Goal: Information Seeking & Learning: Find contact information

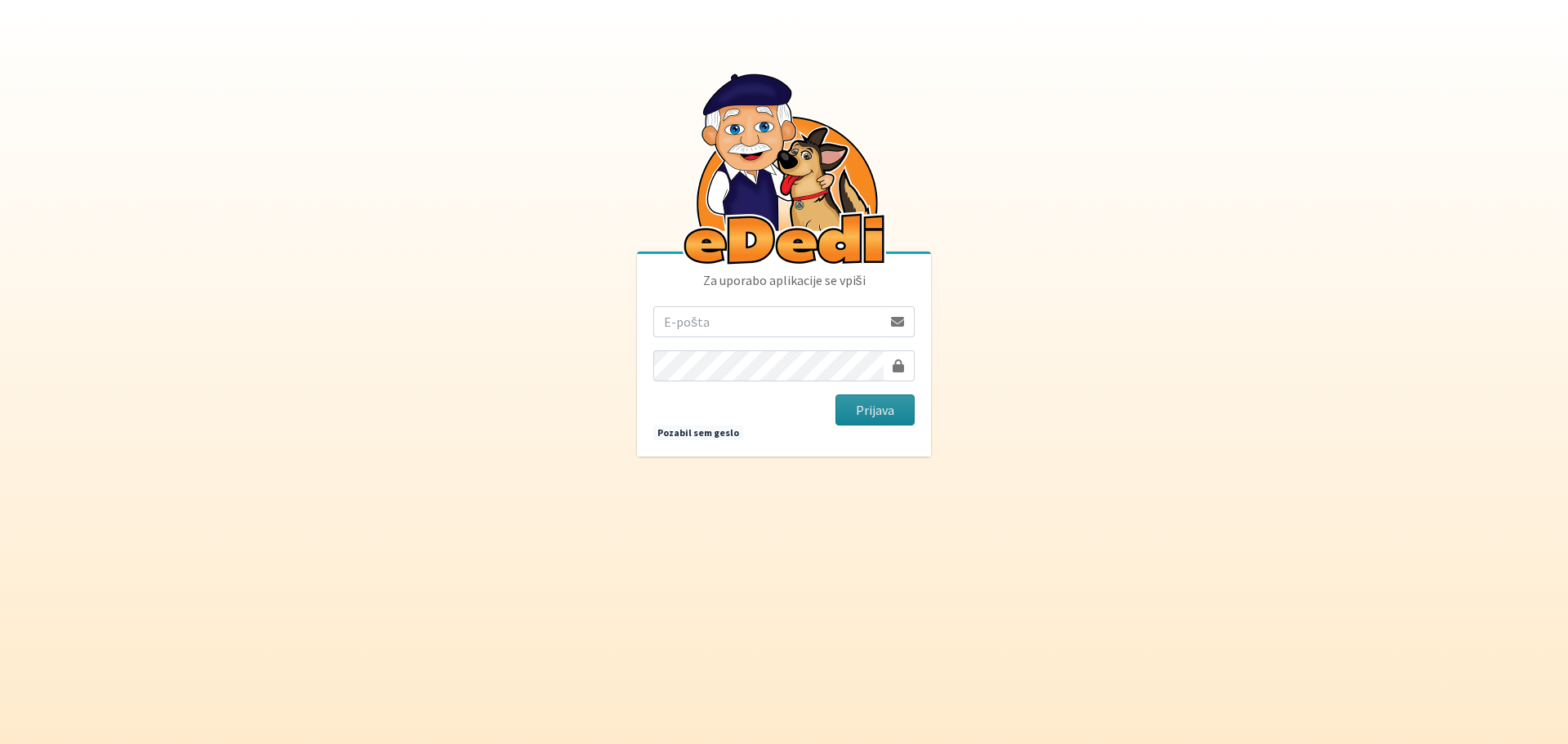
type input "[EMAIL_ADDRESS][DOMAIN_NAME]"
click at [881, 406] on button "Prijava" at bounding box center [875, 410] width 79 height 31
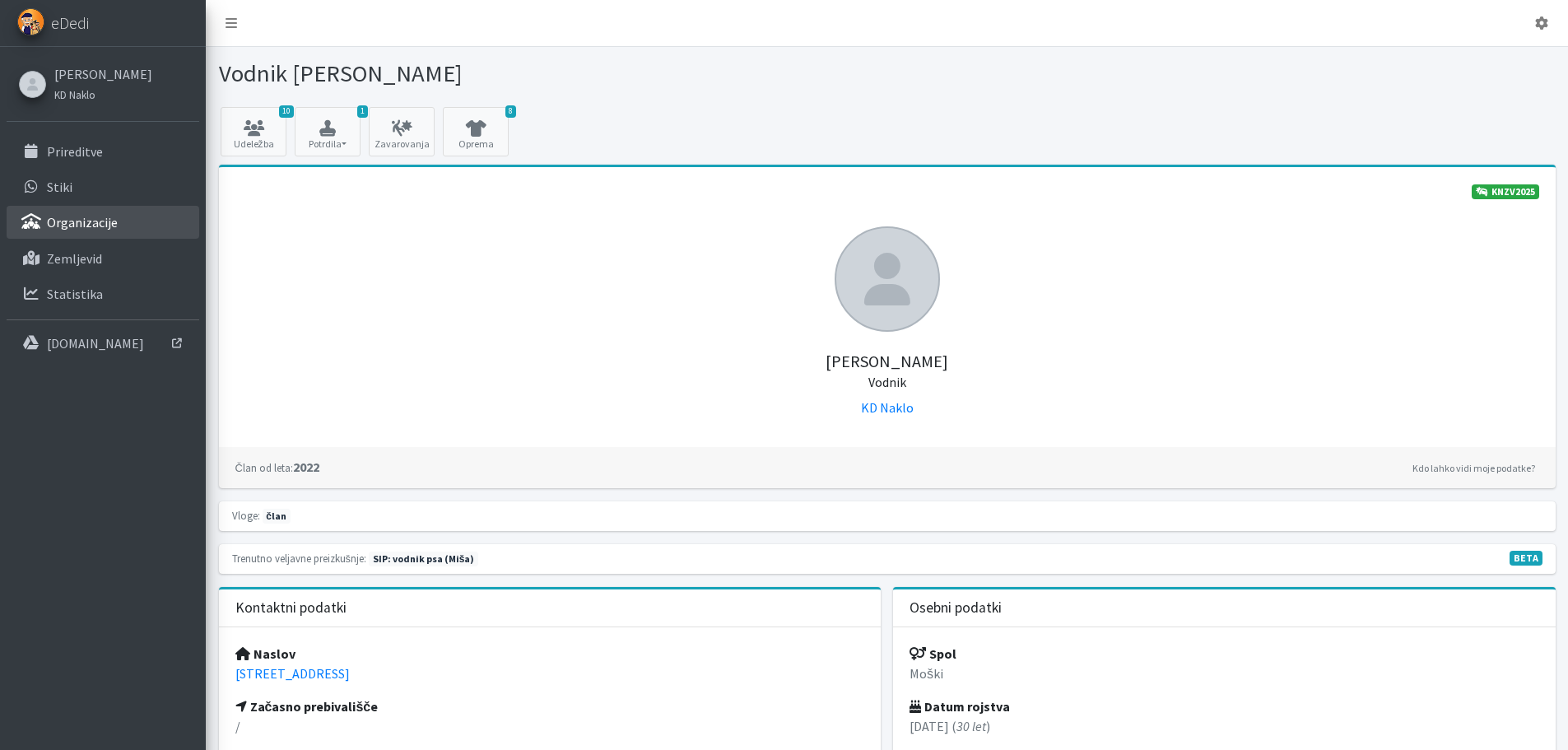
click at [118, 224] on link "Organizacije" at bounding box center [103, 223] width 193 height 33
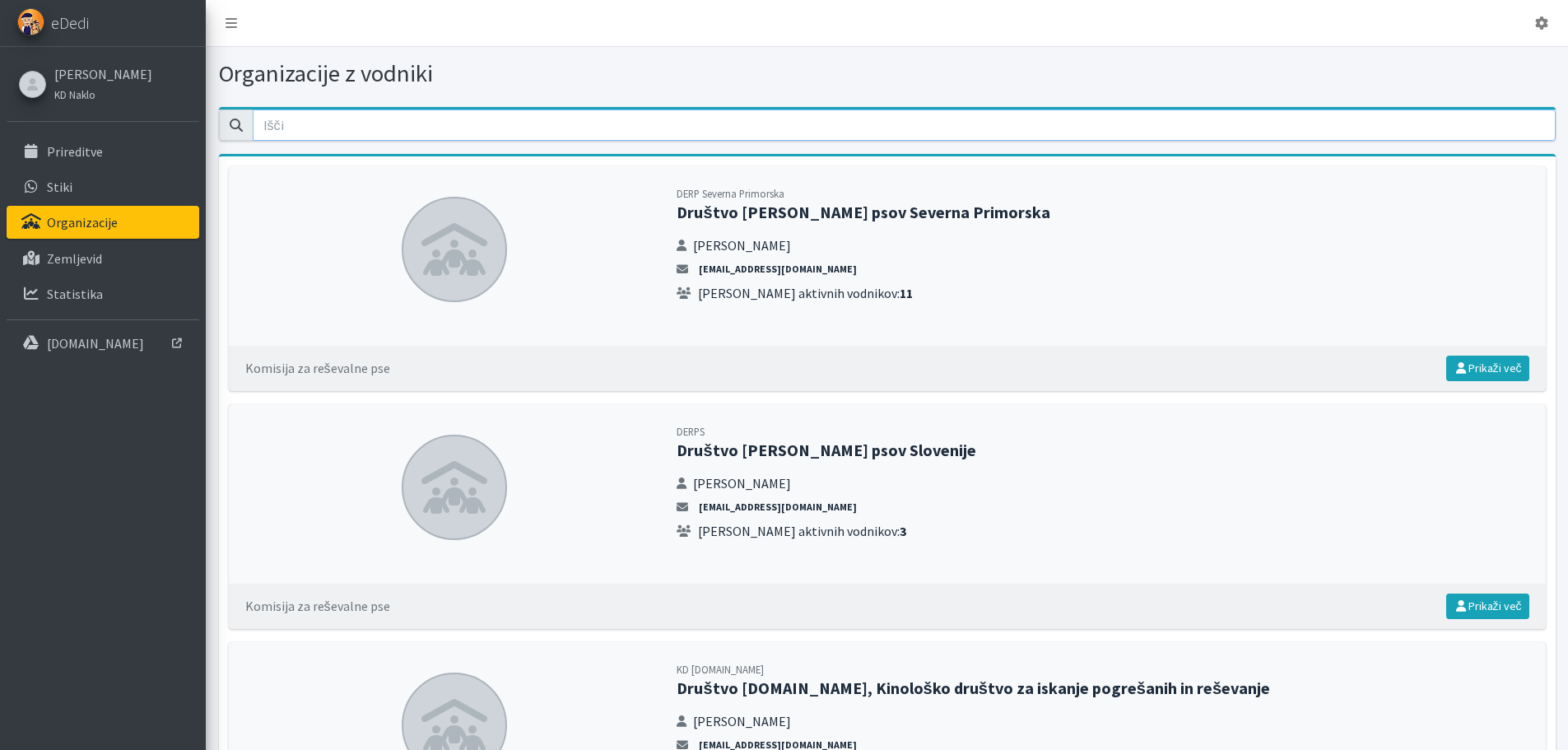
click at [425, 118] on input "email" at bounding box center [904, 125] width 1303 height 31
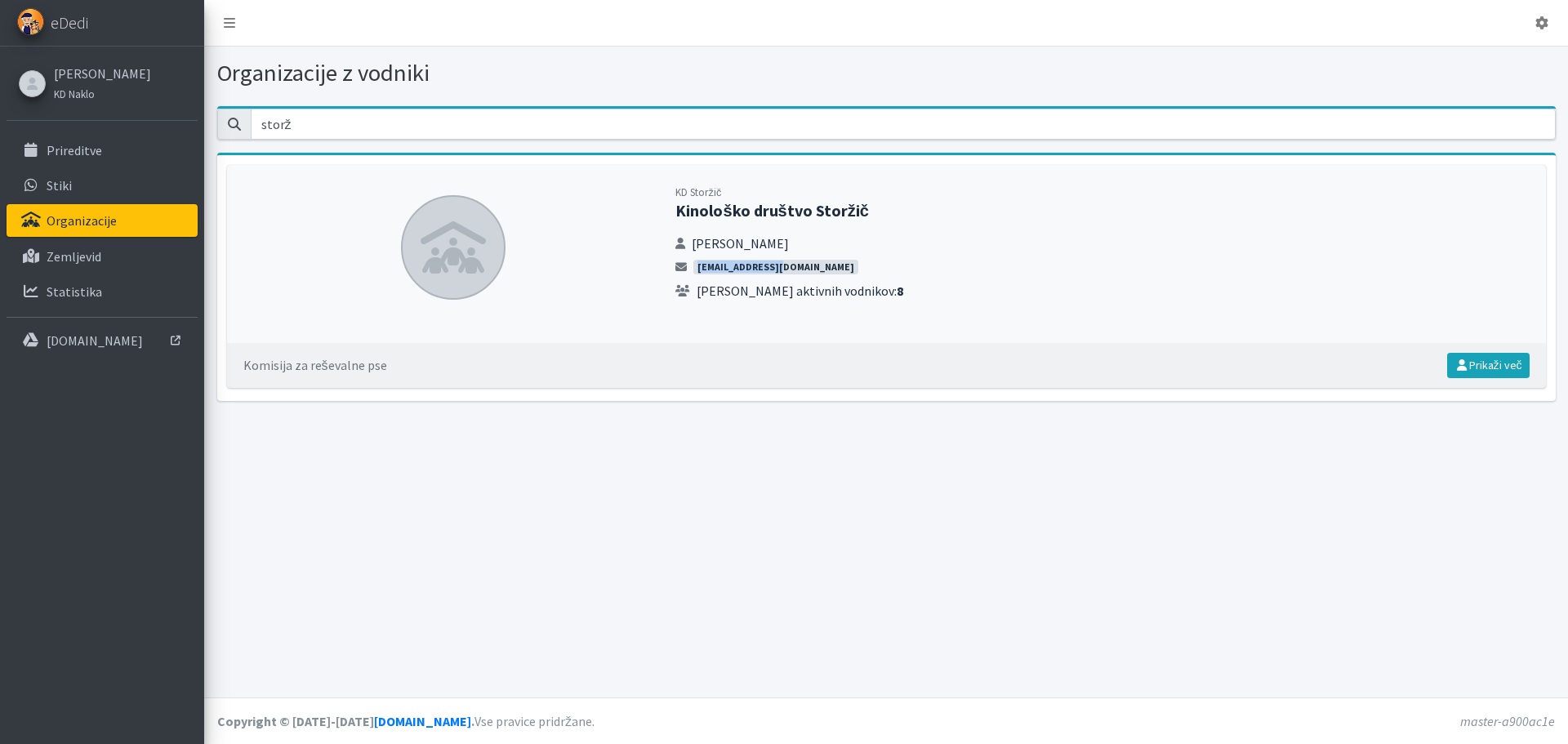
drag, startPoint x: 779, startPoint y: 265, endPoint x: 698, endPoint y: 270, distance: 81.2
click at [698, 270] on li "[EMAIL_ADDRESS][DOMAIN_NAME]" at bounding box center [1102, 267] width 853 height 15
copy link "[EMAIL_ADDRESS][DOMAIN_NAME]"
click at [414, 113] on input "storž" at bounding box center [903, 124] width 1306 height 31
drag, startPoint x: 200, startPoint y: 113, endPoint x: 114, endPoint y: 109, distance: 86.1
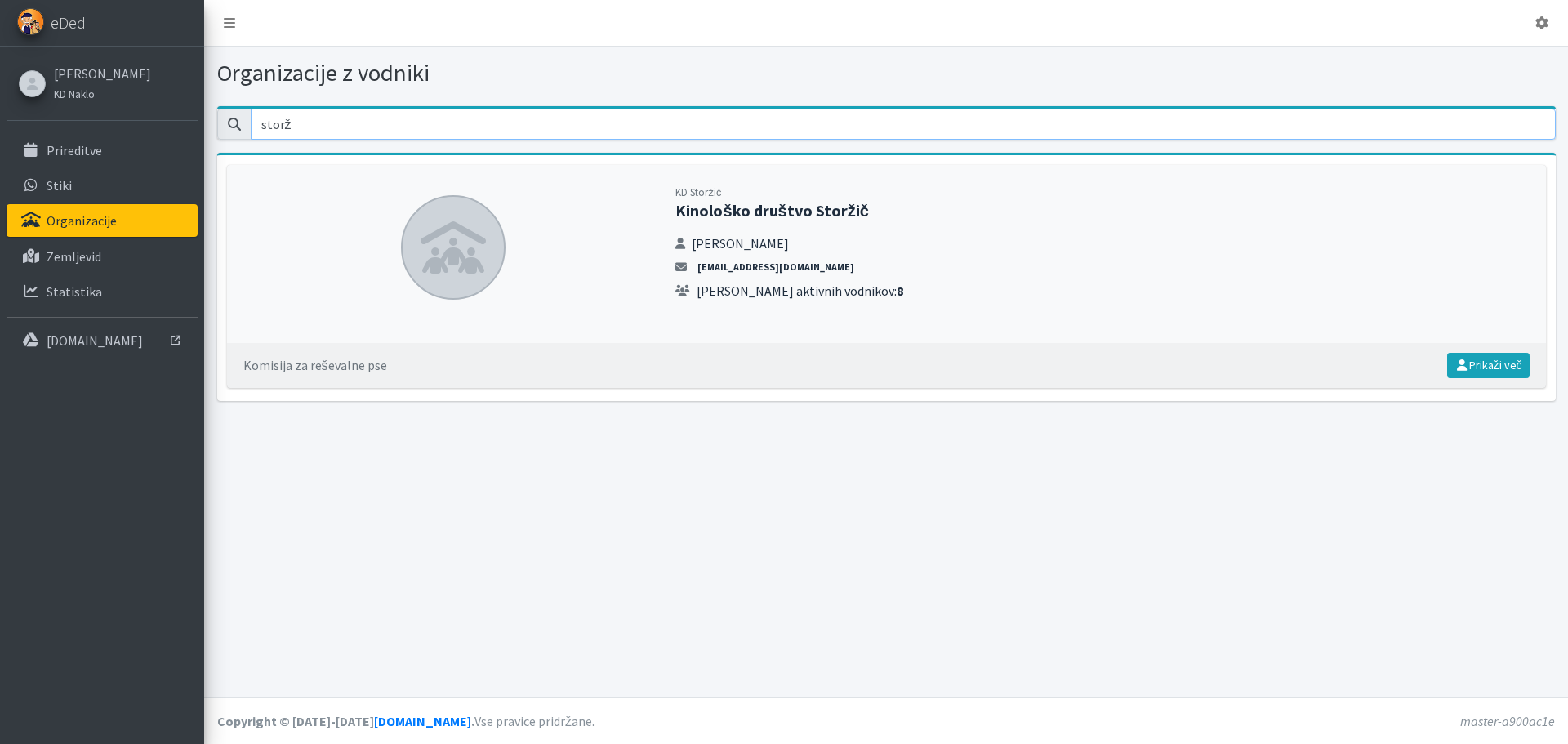
click at [114, 109] on div "Odjavi se eDedi [PERSON_NAME] KD Naklo" at bounding box center [784, 372] width 1568 height 744
drag, startPoint x: 820, startPoint y: 268, endPoint x: 700, endPoint y: 268, distance: 120.0
click at [700, 268] on li "[EMAIL_ADDRESS][DOMAIN_NAME]" at bounding box center [1102, 267] width 853 height 15
copy link "[EMAIL_ADDRESS][DOMAIN_NAME]"
drag, startPoint x: 322, startPoint y: 121, endPoint x: 107, endPoint y: 128, distance: 215.1
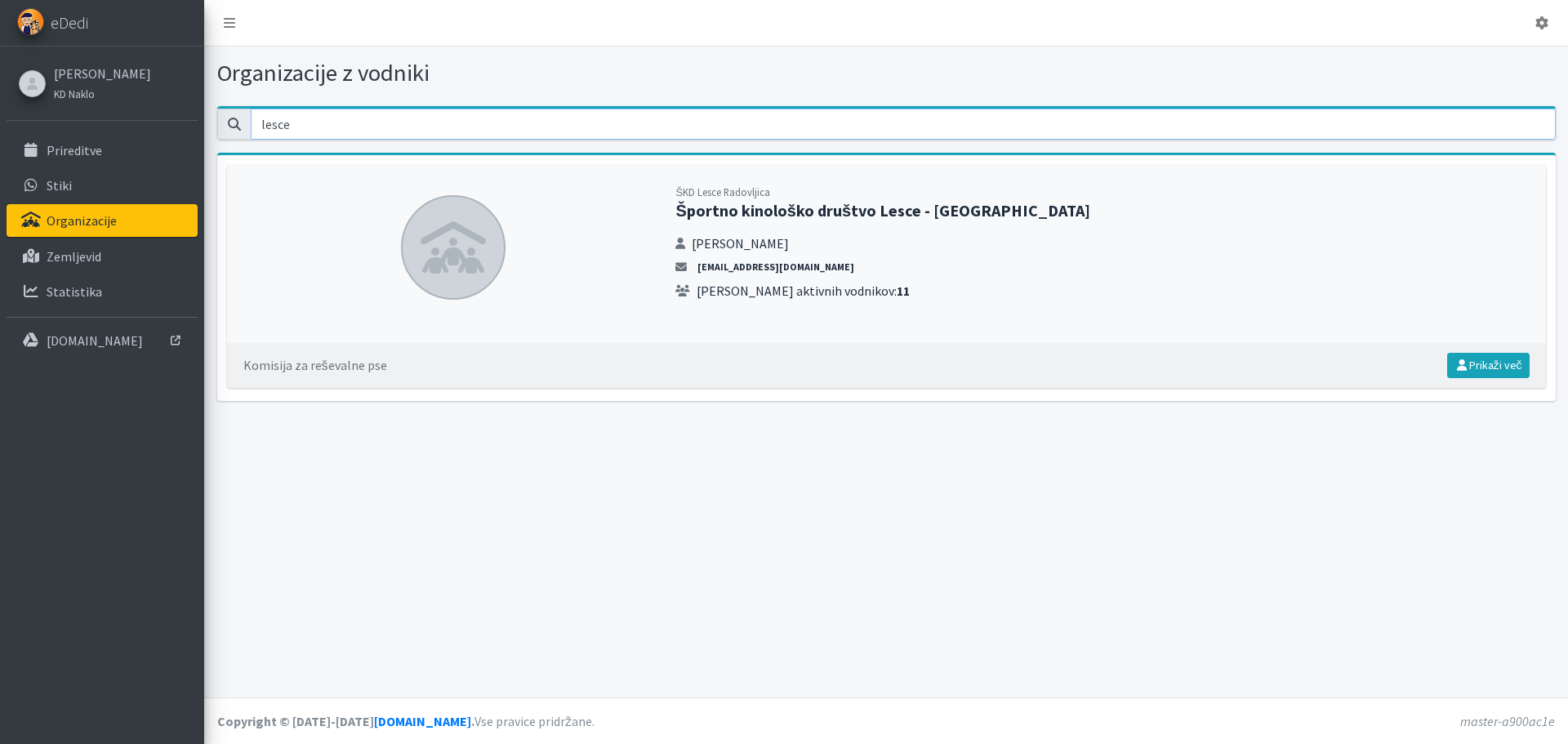
click at [107, 128] on div "Odjavi se eDedi [PERSON_NAME] KD Naklo" at bounding box center [784, 372] width 1568 height 744
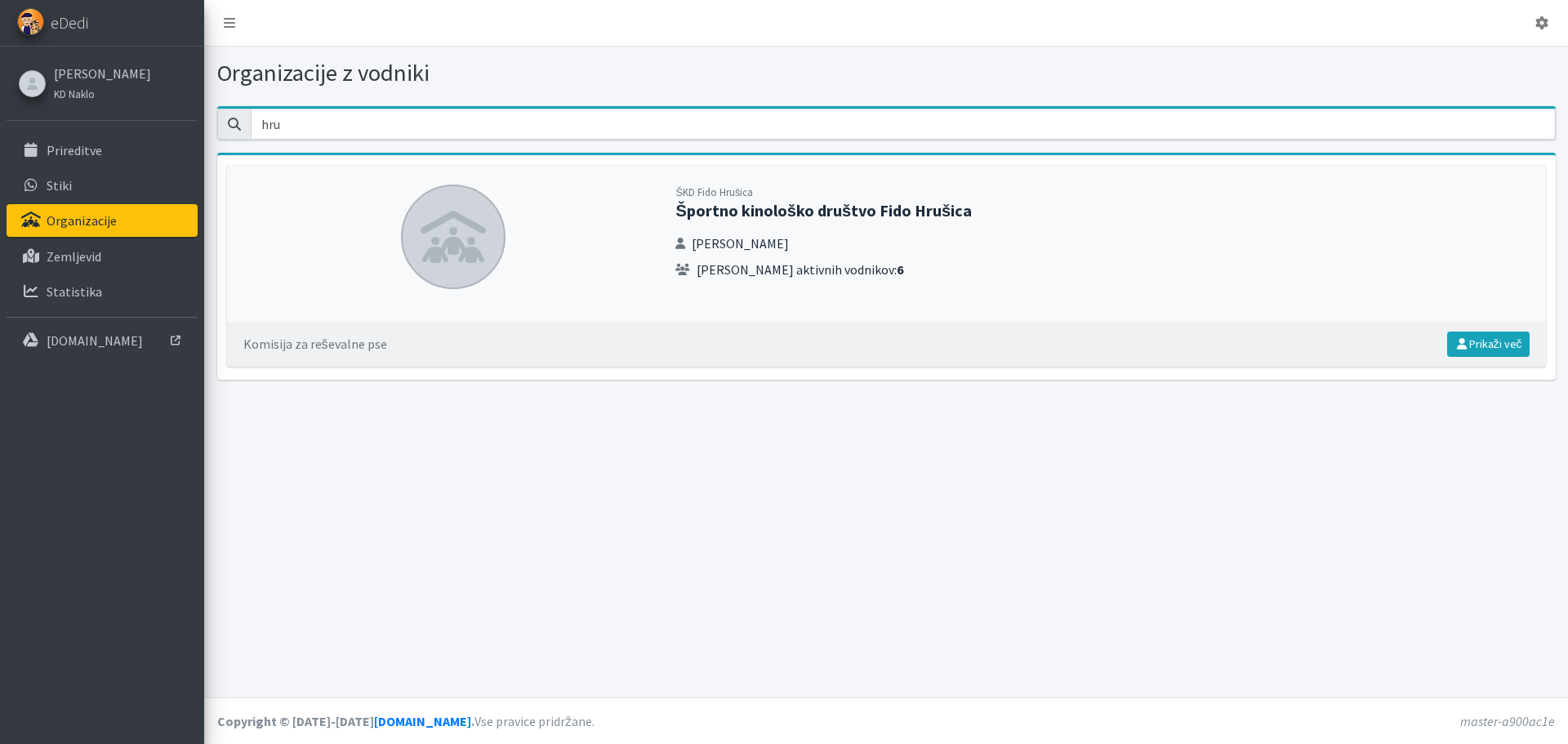
click at [760, 211] on h2 "Športno kinološko društvo Fido Hrušica" at bounding box center [1102, 210] width 853 height 20
click at [1500, 345] on link "Prikaži več" at bounding box center [1488, 344] width 82 height 25
drag, startPoint x: 509, startPoint y: 123, endPoint x: 36, endPoint y: 121, distance: 473.0
click at [35, 123] on div "Odjavi se eDedi [PERSON_NAME] KD Naklo" at bounding box center [784, 372] width 1568 height 744
click at [768, 207] on h2 "Športno kinološko društvo Žiri" at bounding box center [1102, 210] width 853 height 20
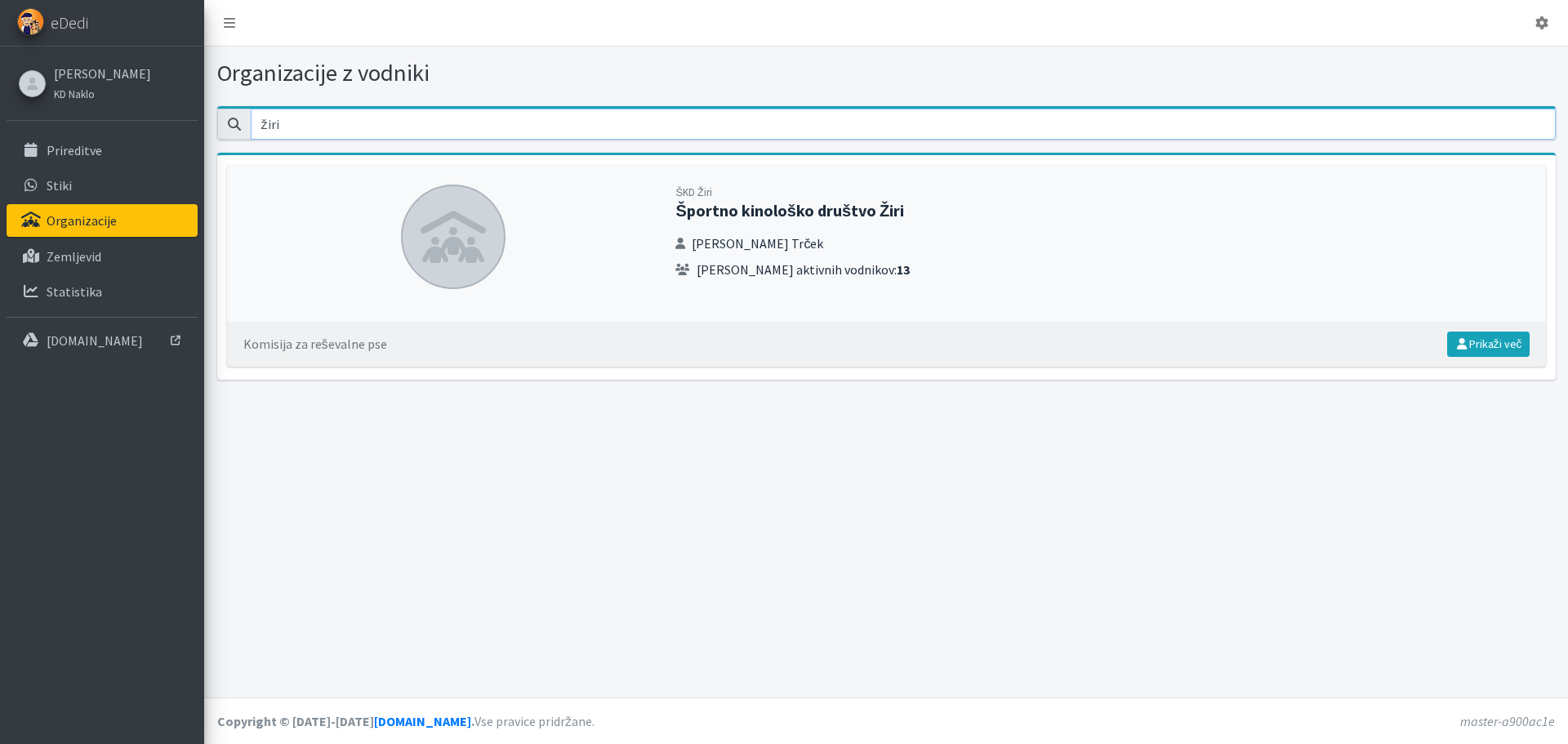
drag, startPoint x: 284, startPoint y: 111, endPoint x: 88, endPoint y: 120, distance: 196.2
click at [88, 120] on div "Odjavi se eDedi [PERSON_NAME] KD Naklo" at bounding box center [784, 372] width 1568 height 744
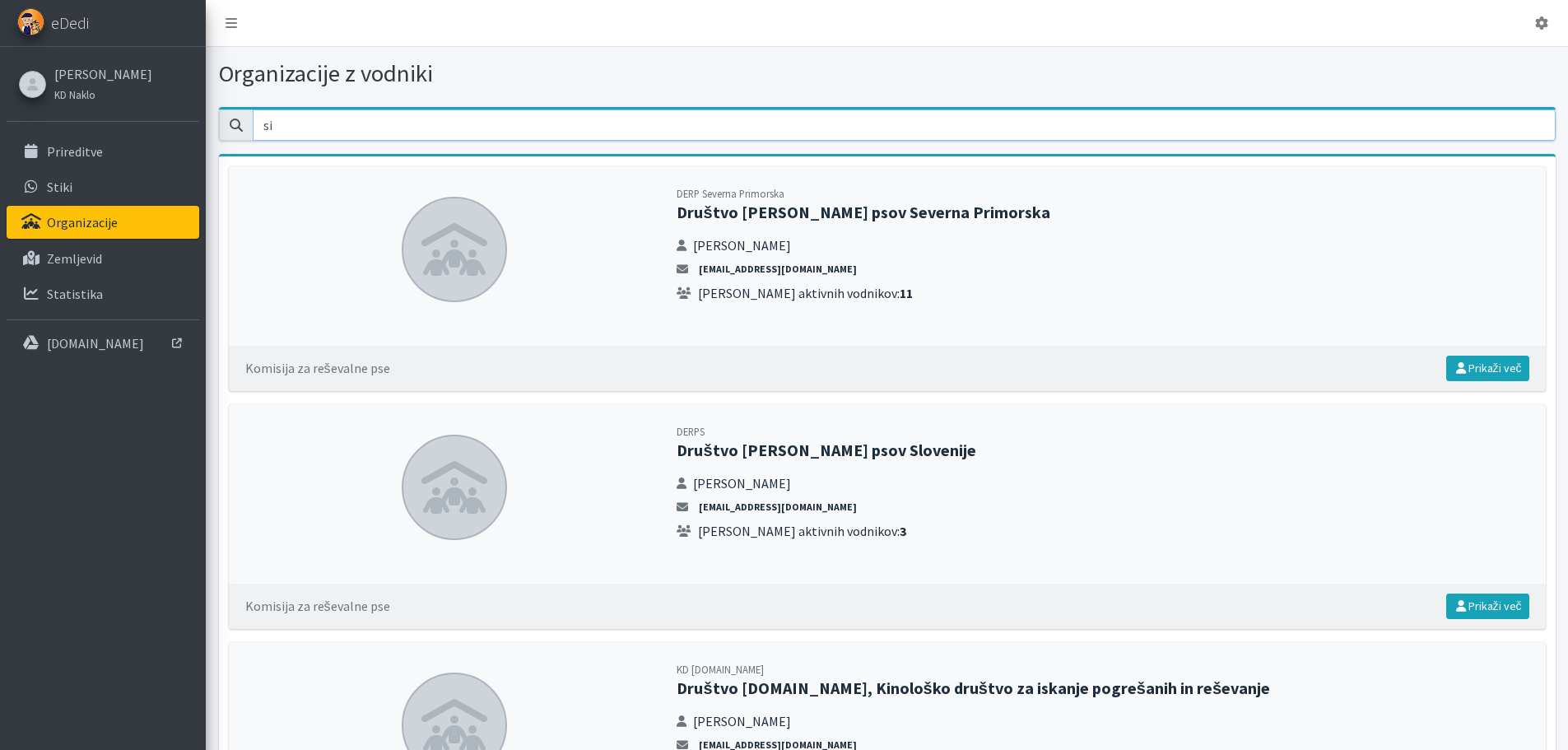
type input "s"
type input "4"
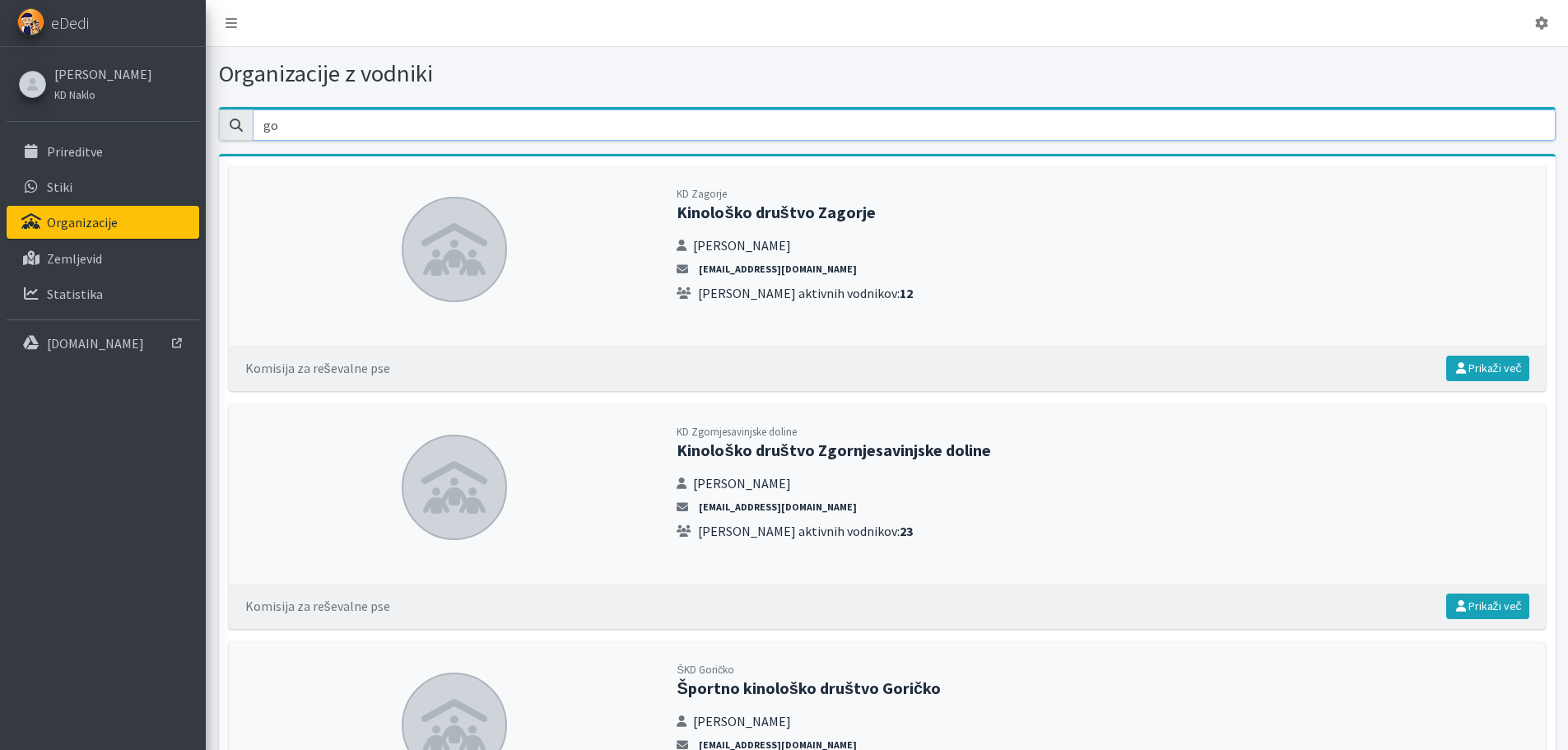
type input "g"
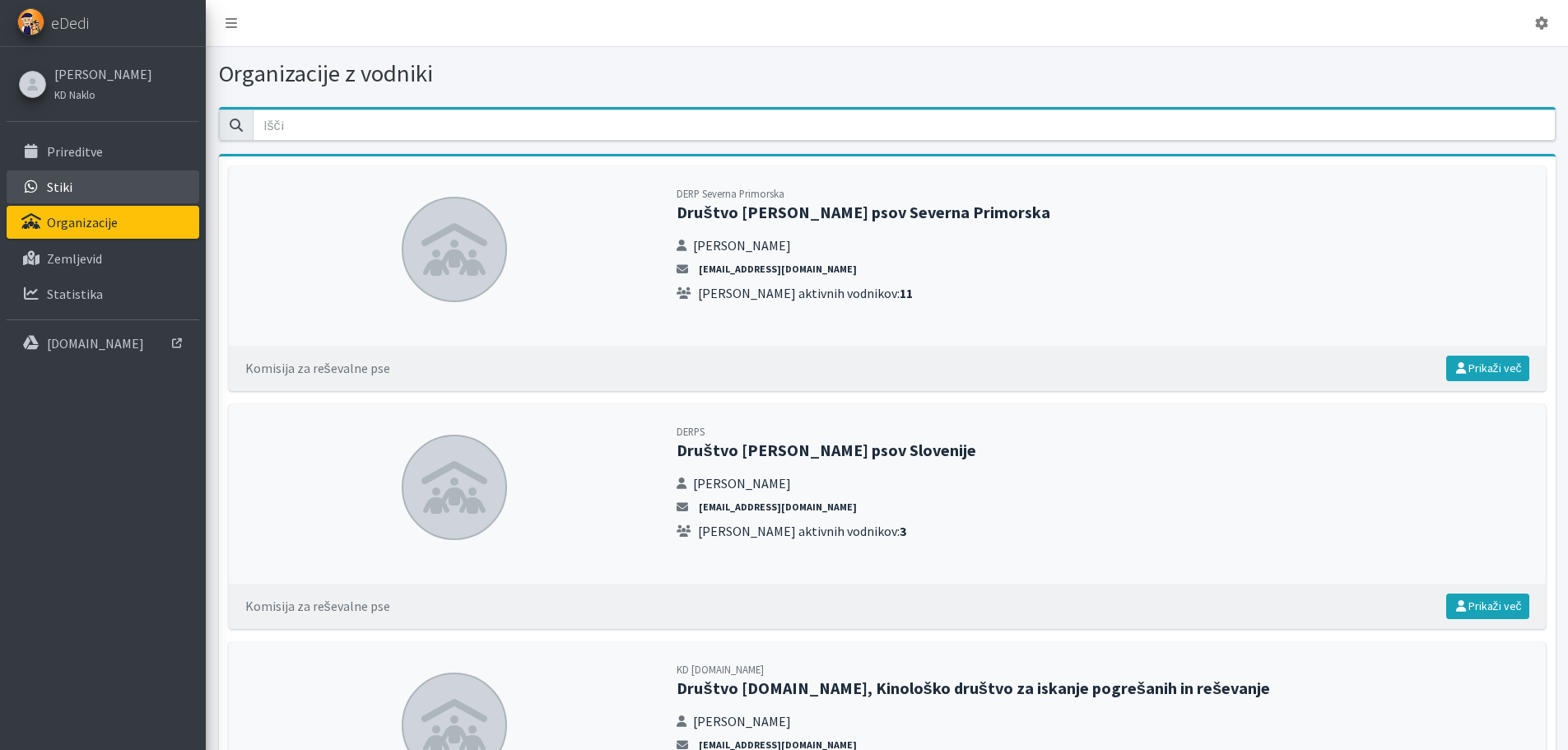
click at [88, 185] on link "Stiki" at bounding box center [103, 187] width 193 height 33
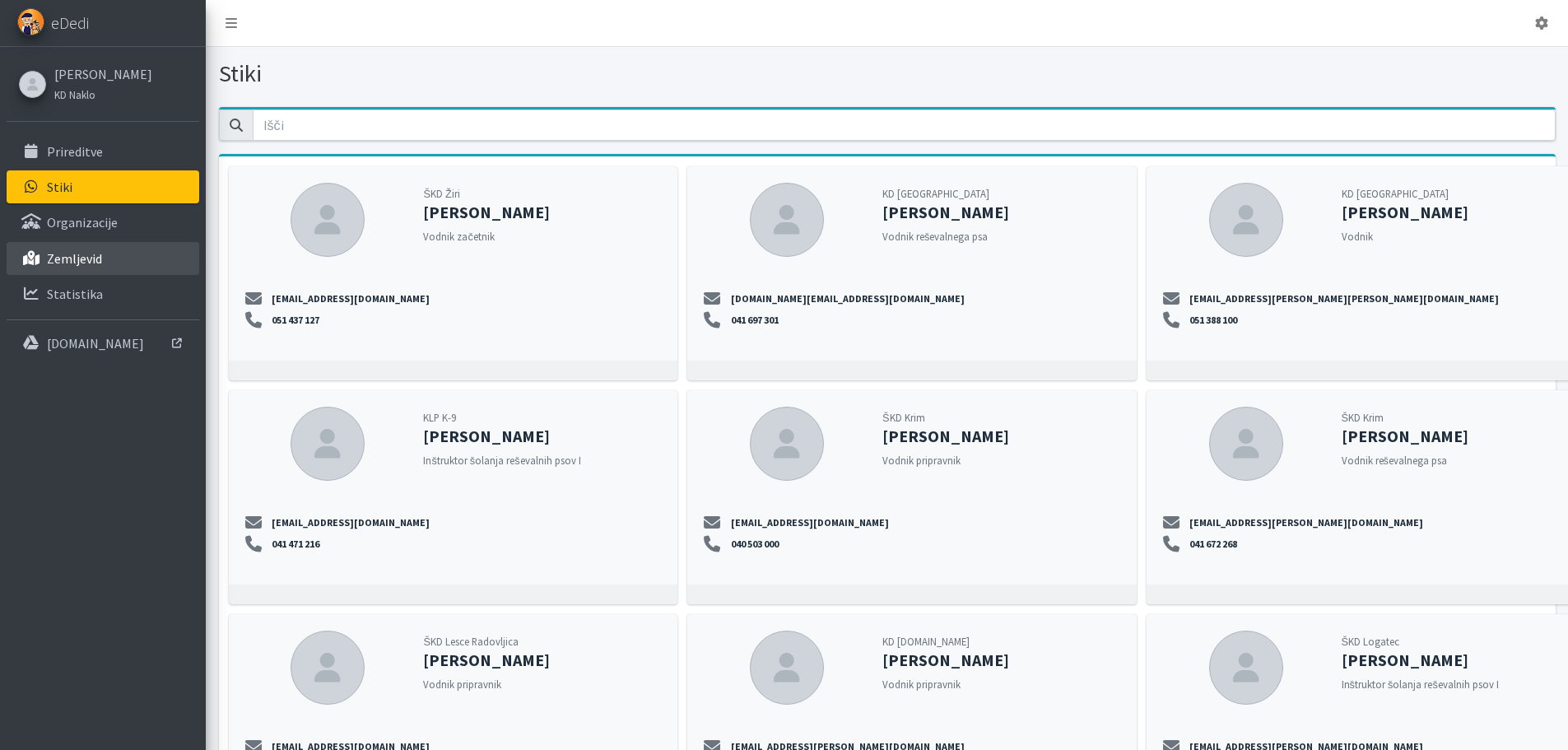
click at [102, 266] on link "Zemljevid" at bounding box center [103, 258] width 193 height 33
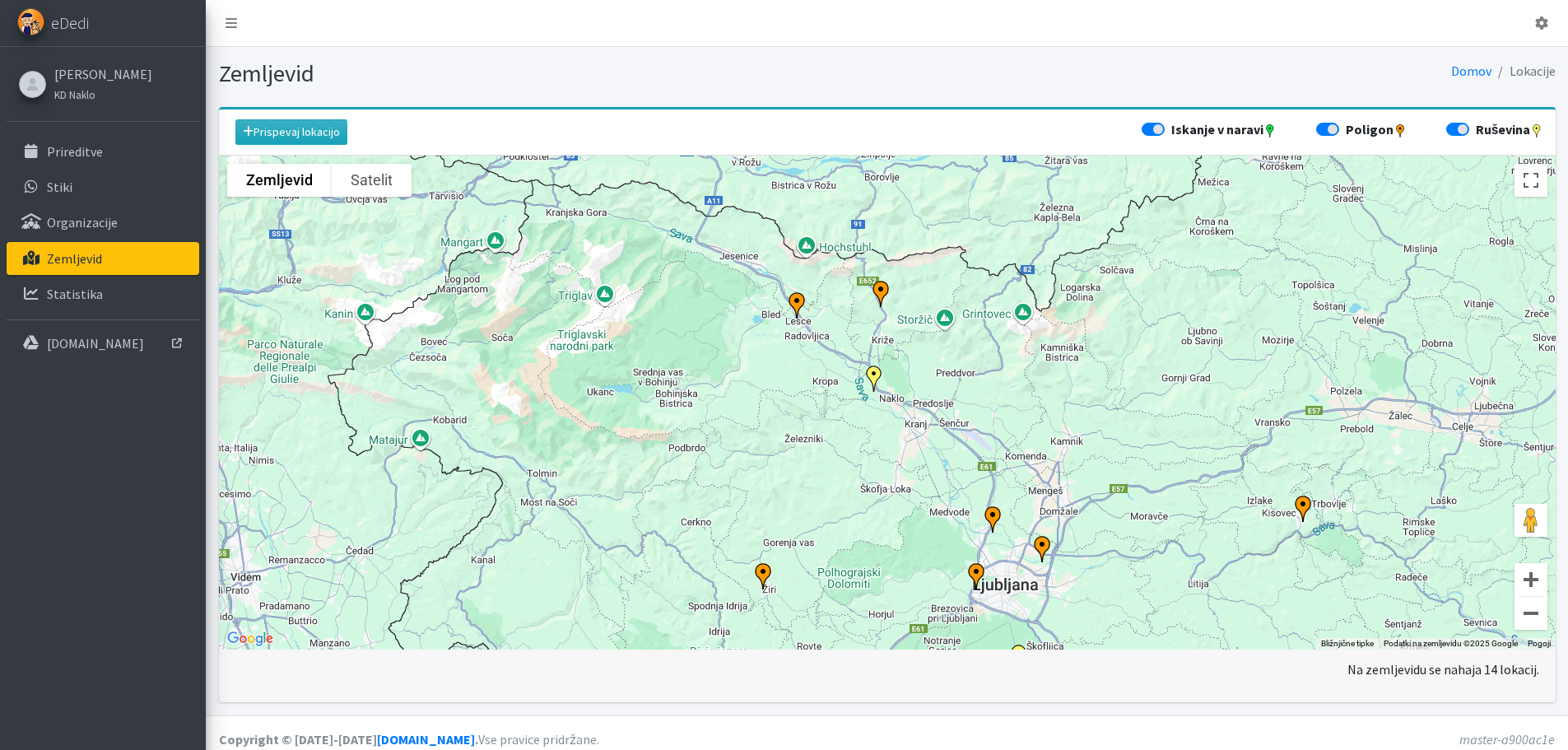
drag, startPoint x: 891, startPoint y: 490, endPoint x: 918, endPoint y: 416, distance: 78.8
click at [918, 416] on div "Za premikanje pritisnite puščične tipke." at bounding box center [887, 403] width 1337 height 494
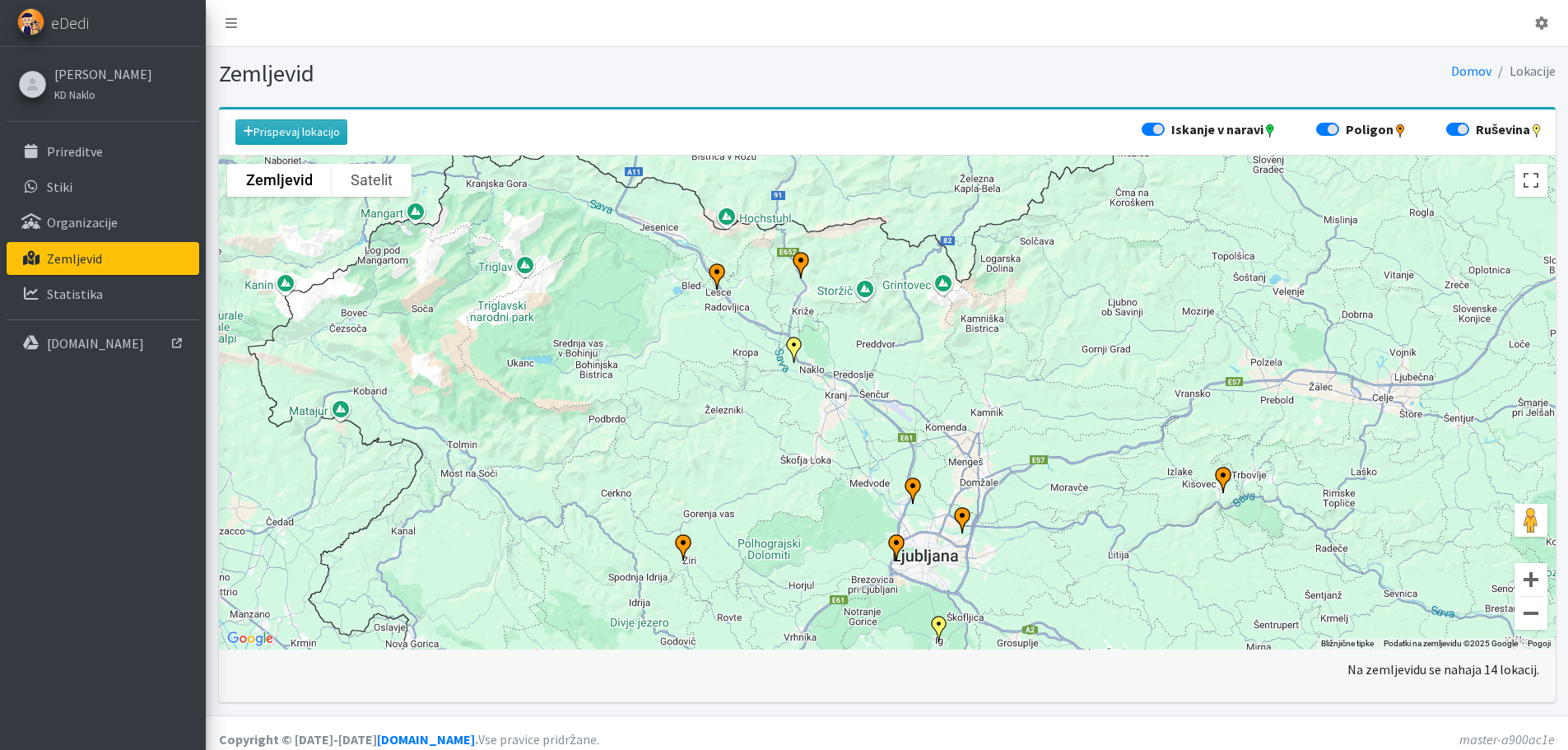
drag, startPoint x: 891, startPoint y: 459, endPoint x: 800, endPoint y: 419, distance: 99.4
click at [794, 416] on div "Za premikanje pritisnite puščične tipke." at bounding box center [887, 403] width 1337 height 494
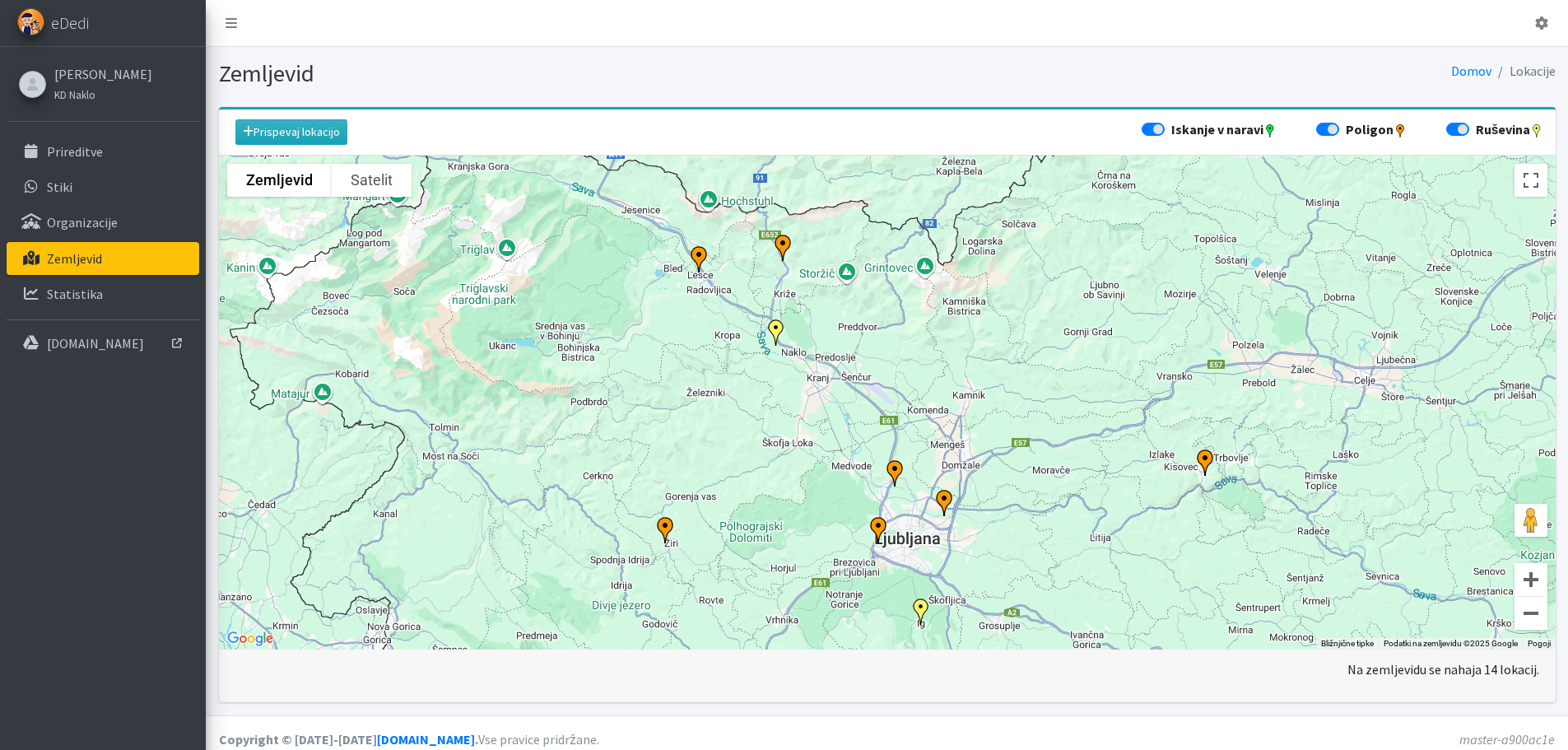
click at [895, 469] on img "SAR.SI" at bounding box center [894, 472] width 39 height 39
click at [1054, 420] on div "Za premikanje pritisnite puščične tipke. SAR.SI Poligon" at bounding box center [887, 403] width 1337 height 494
click at [937, 363] on button "Zapri" at bounding box center [956, 375] width 39 height 39
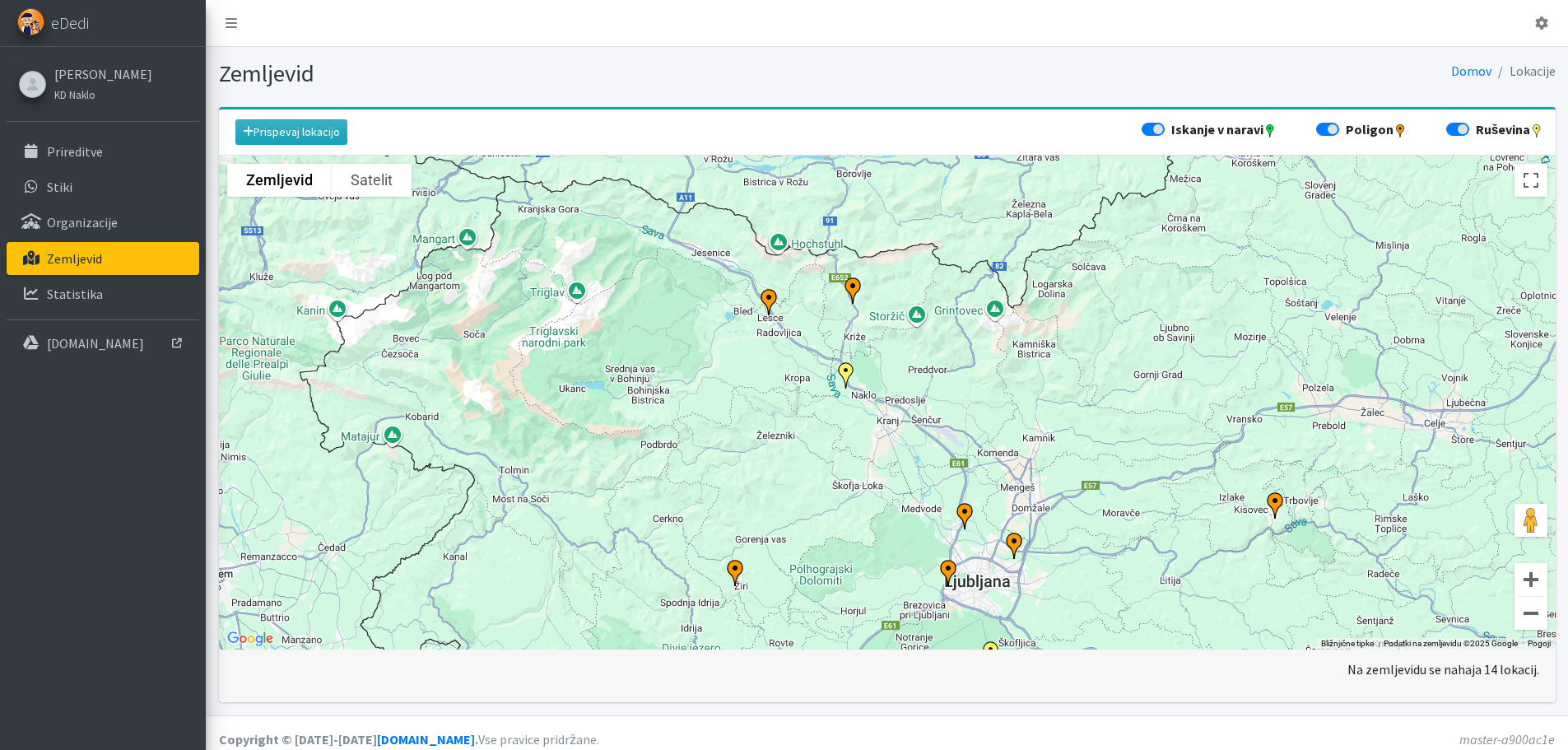
drag, startPoint x: 676, startPoint y: 331, endPoint x: 743, endPoint y: 368, distance: 76.5
click at [746, 373] on div "Za premikanje pritisnite puščične tipke." at bounding box center [887, 403] width 1337 height 494
